Goal: Information Seeking & Learning: Learn about a topic

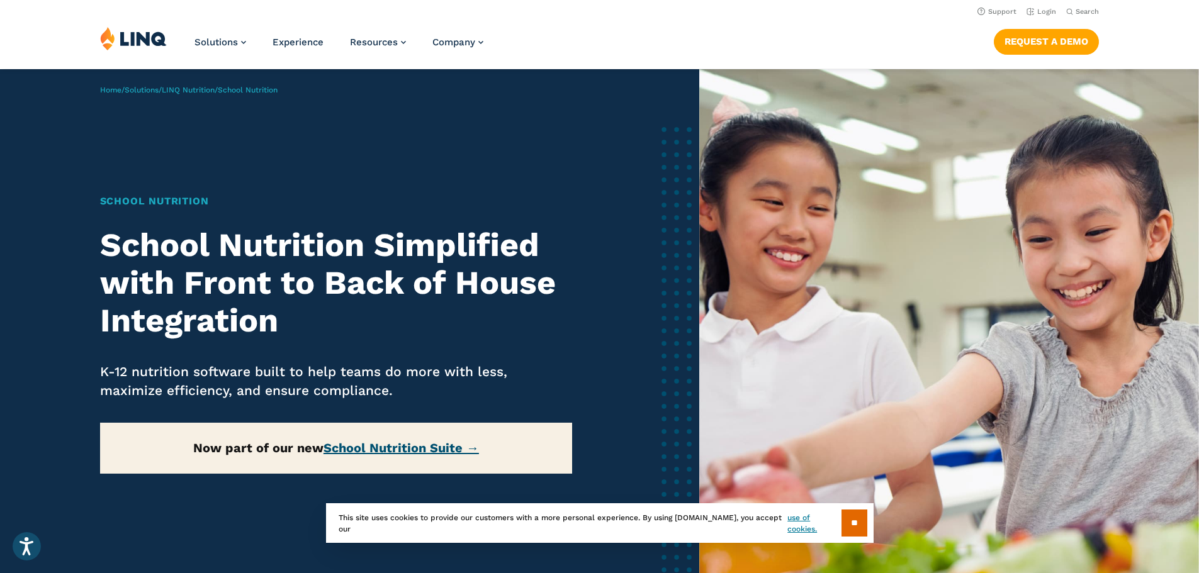
click at [387, 452] on link "School Nutrition Suite →" at bounding box center [401, 448] width 155 height 15
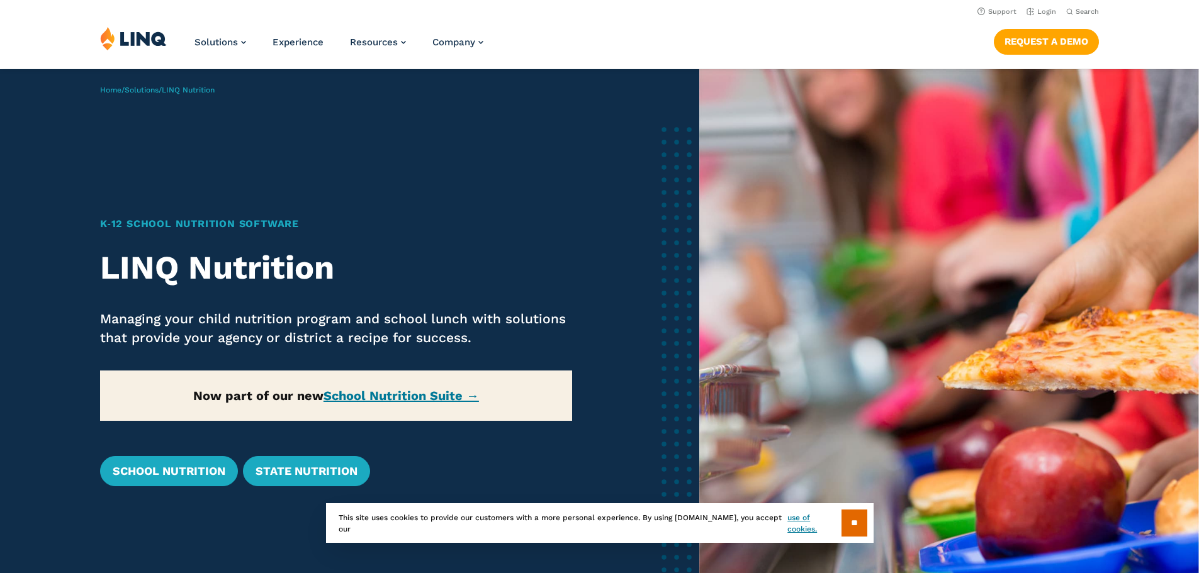
scroll to position [126, 0]
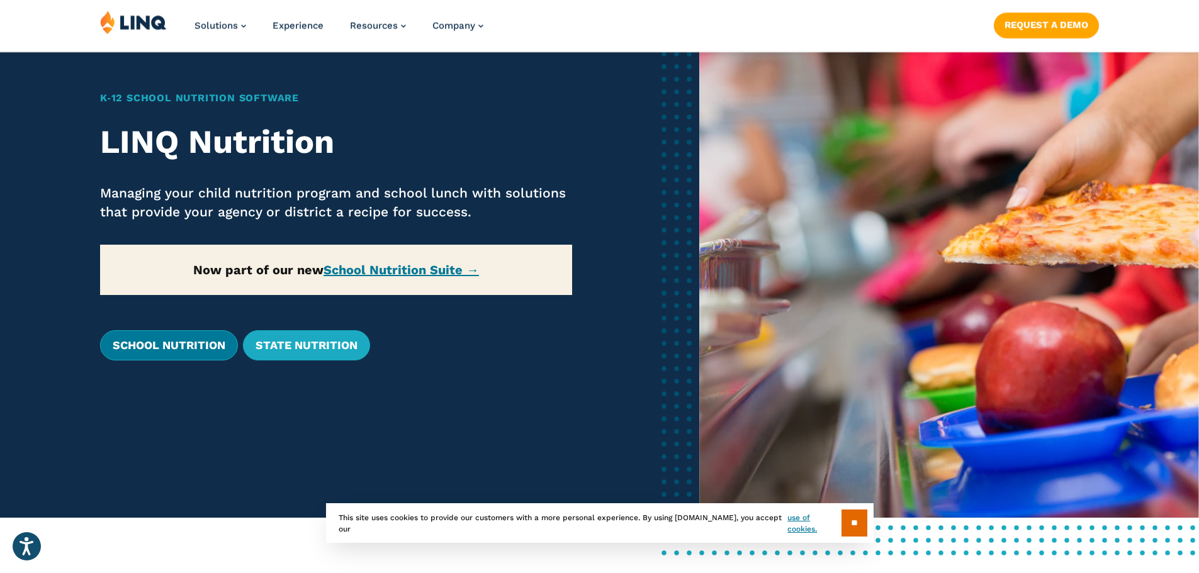
click at [181, 346] on link "School Nutrition" at bounding box center [169, 345] width 138 height 30
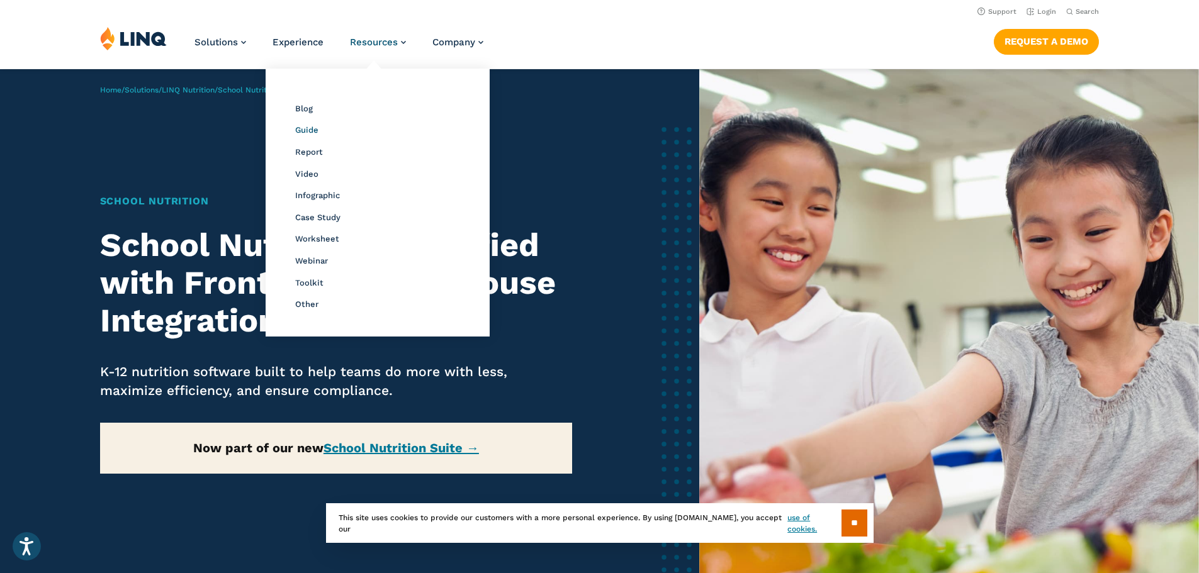
click at [300, 128] on span "Guide" at bounding box center [306, 129] width 23 height 9
